Goal: Task Accomplishment & Management: Manage account settings

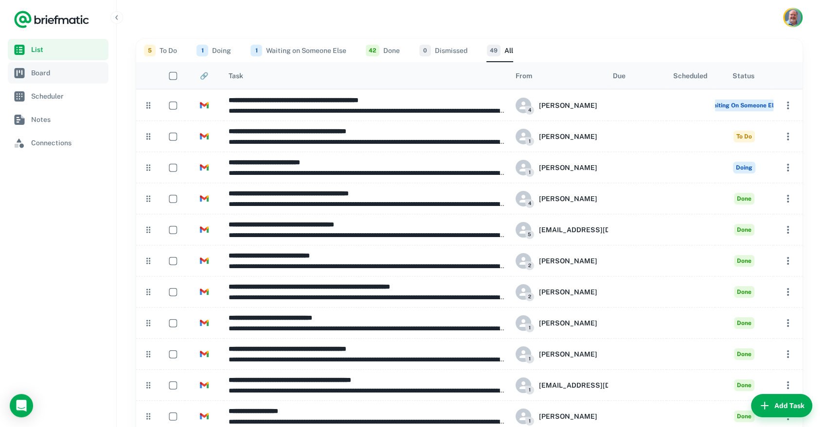
click at [42, 73] on span "Board" at bounding box center [67, 73] width 73 height 11
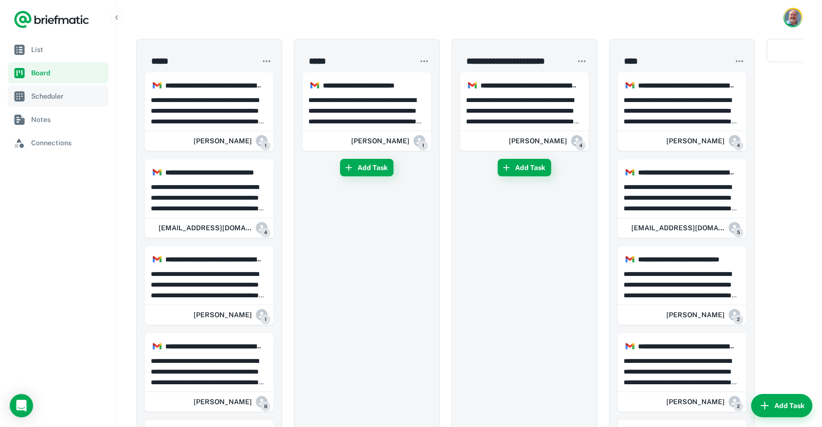
click at [44, 95] on span "Scheduler" at bounding box center [67, 96] width 73 height 11
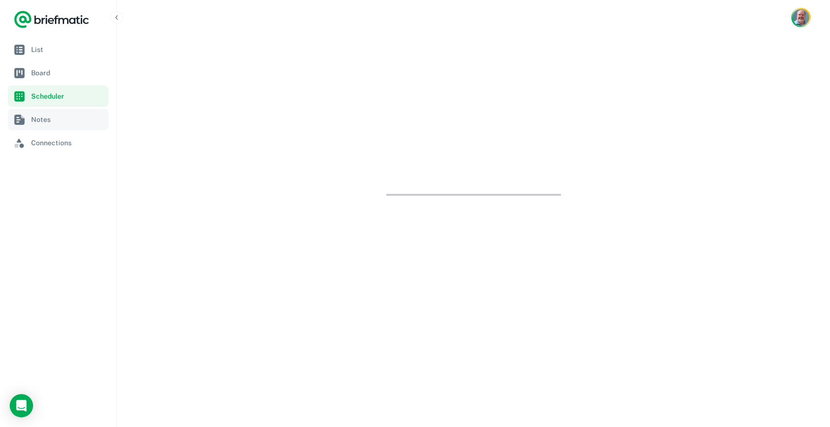
click at [43, 119] on span "Notes" at bounding box center [67, 119] width 73 height 11
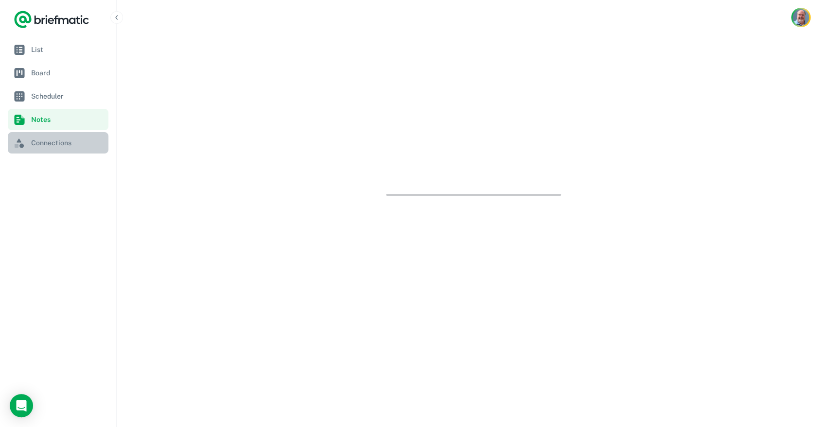
click at [43, 144] on span "Connections" at bounding box center [67, 143] width 73 height 11
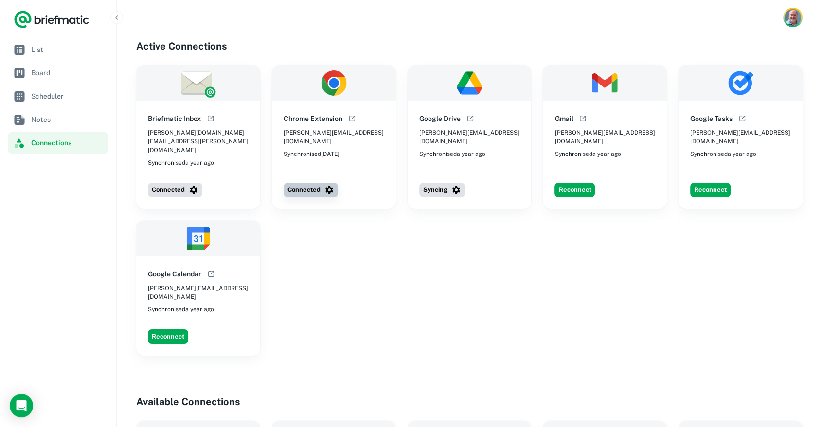
click at [328, 185] on icon "button" at bounding box center [329, 190] width 10 height 10
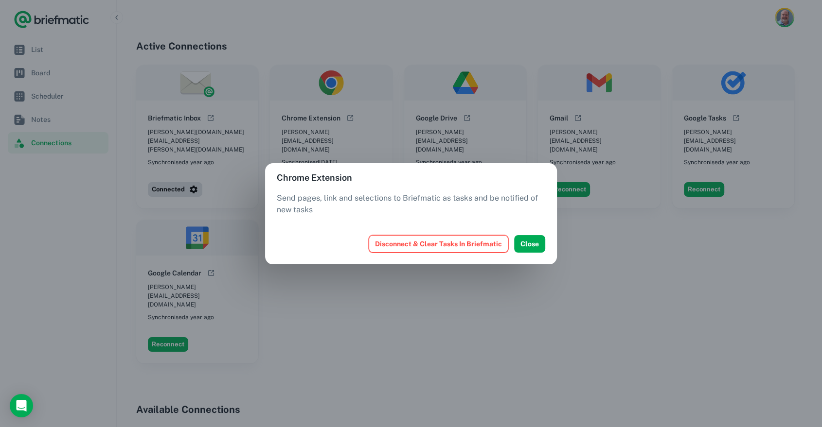
click at [482, 242] on button "Disconnect & Clear Tasks In Briefmatic" at bounding box center [439, 244] width 140 height 18
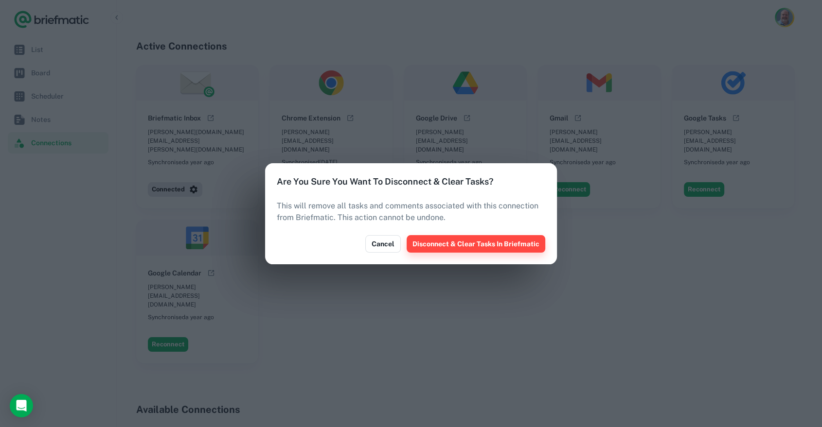
click at [450, 243] on button "Disconnect & Clear Tasks In Briefmatic" at bounding box center [475, 244] width 139 height 18
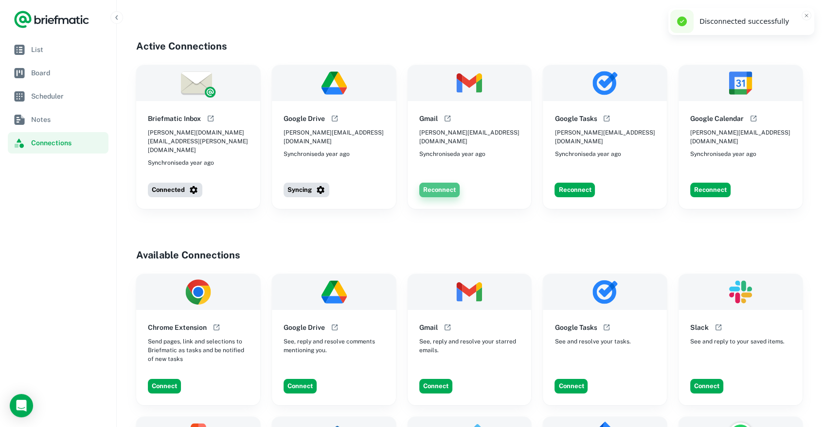
click at [441, 183] on button "Reconnect" at bounding box center [439, 190] width 40 height 15
click at [323, 186] on icon "button" at bounding box center [321, 190] width 8 height 8
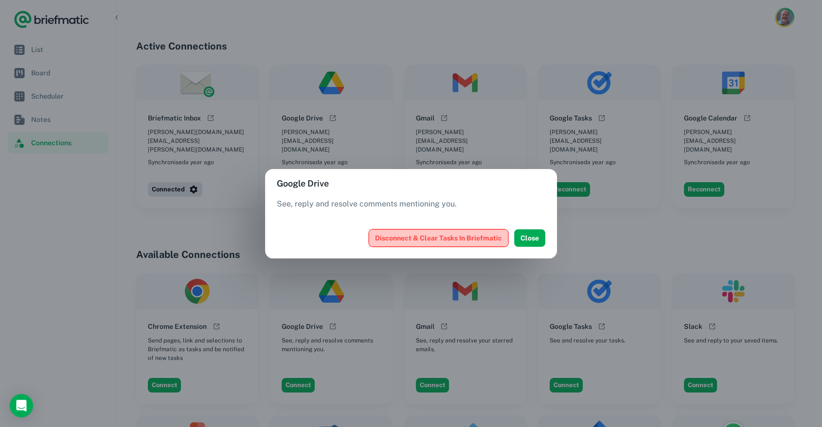
click at [436, 235] on button "Disconnect & Clear Tasks In Briefmatic" at bounding box center [439, 238] width 140 height 18
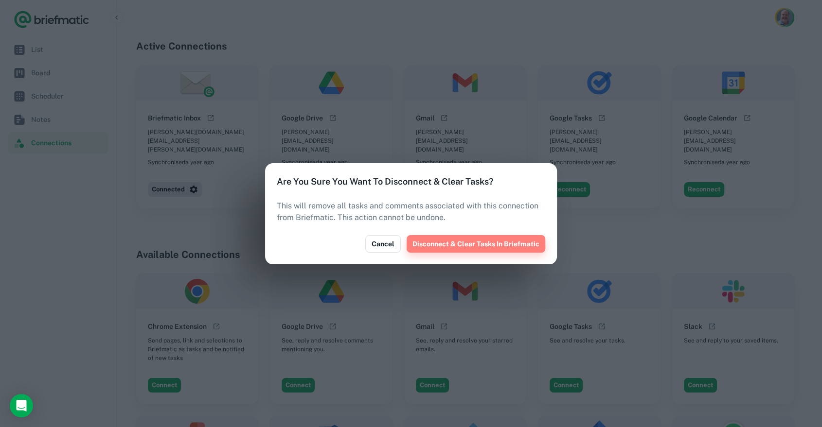
click at [447, 240] on button "Disconnect & Clear Tasks In Briefmatic" at bounding box center [475, 244] width 139 height 18
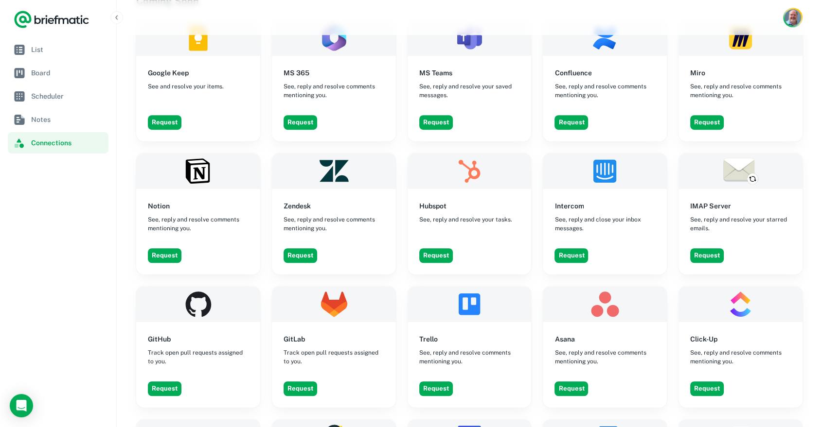
scroll to position [594, 0]
click at [426, 248] on button "Request" at bounding box center [436, 255] width 34 height 15
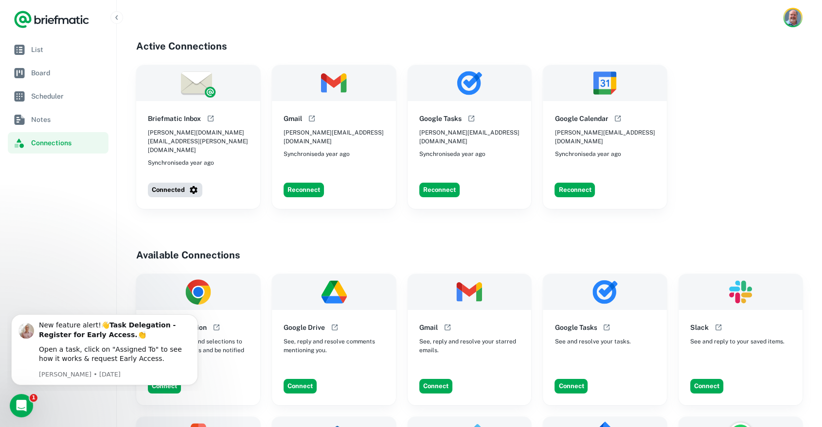
scroll to position [0, 0]
